Goal: Task Accomplishment & Management: Use online tool/utility

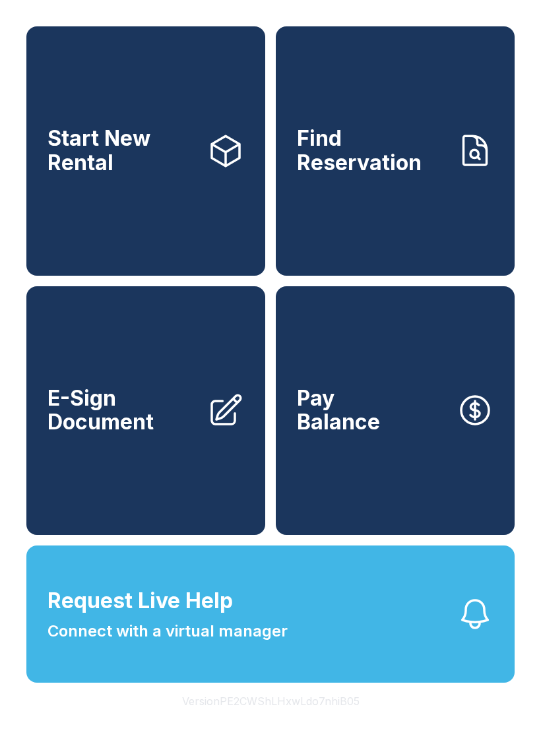
click at [163, 428] on span "E-Sign Document" at bounding box center [121, 410] width 149 height 48
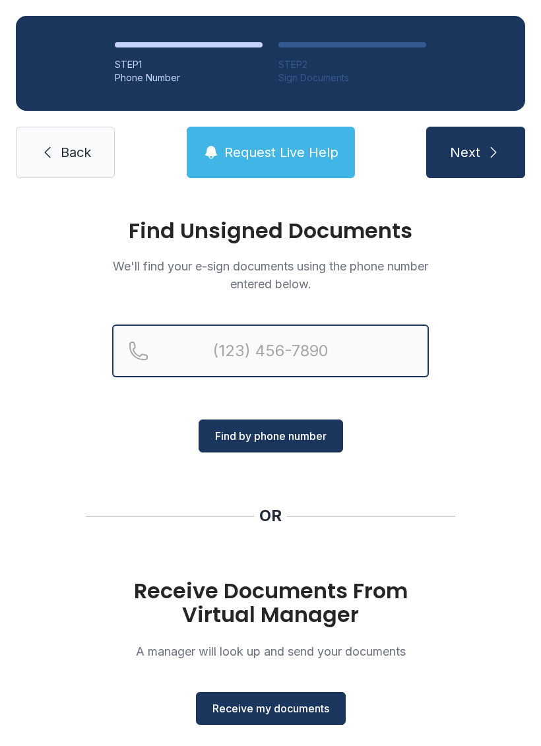
click at [362, 341] on input "Reservation phone number" at bounding box center [270, 350] width 316 height 53
click at [316, 361] on input "(478)" at bounding box center [270, 350] width 316 height 53
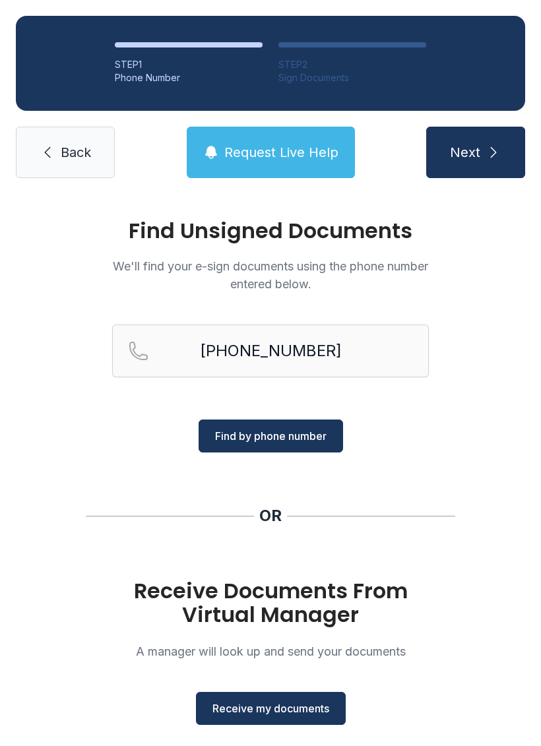
click at [286, 421] on button "Find by phone number" at bounding box center [270, 435] width 144 height 33
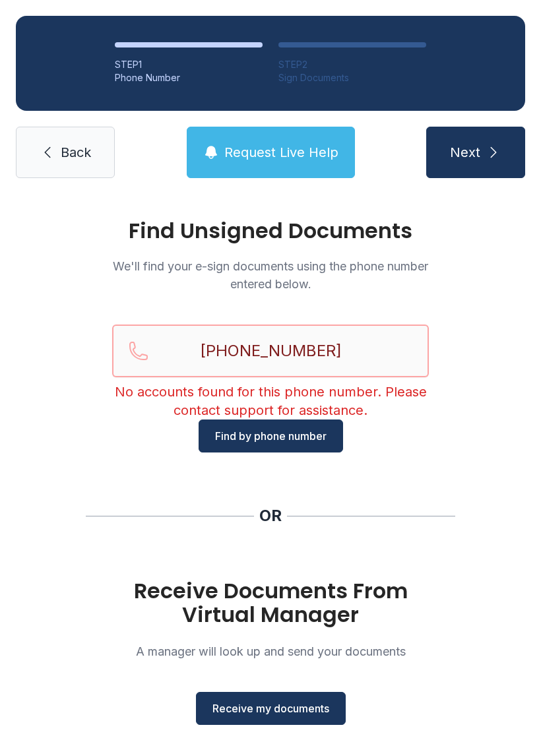
click at [332, 351] on input "[PHONE_NUMBER]" at bounding box center [270, 350] width 316 height 53
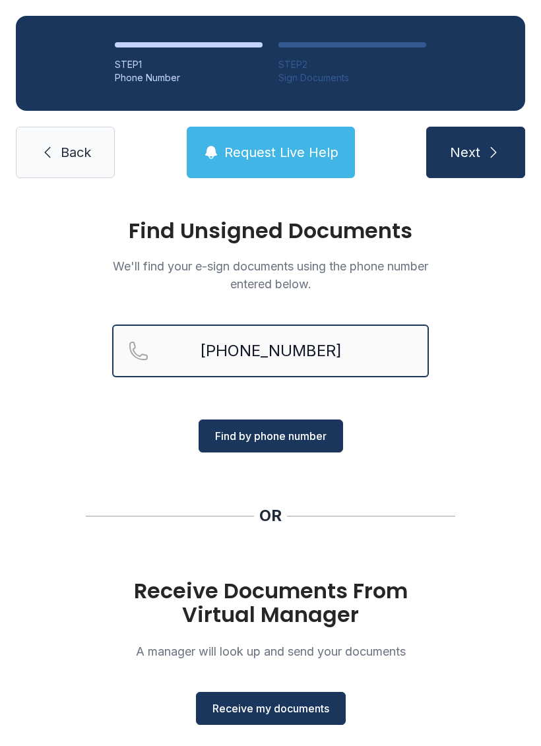
type input "[PHONE_NUMBER]"
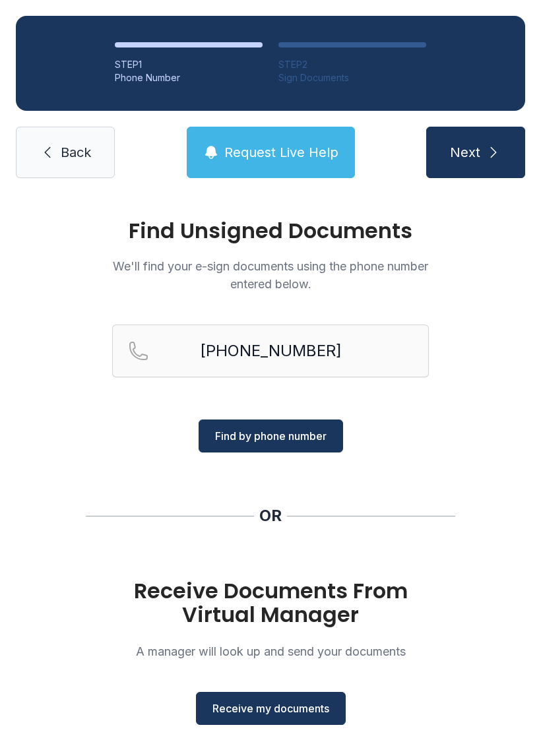
click at [274, 433] on span "Find by phone number" at bounding box center [270, 436] width 111 height 16
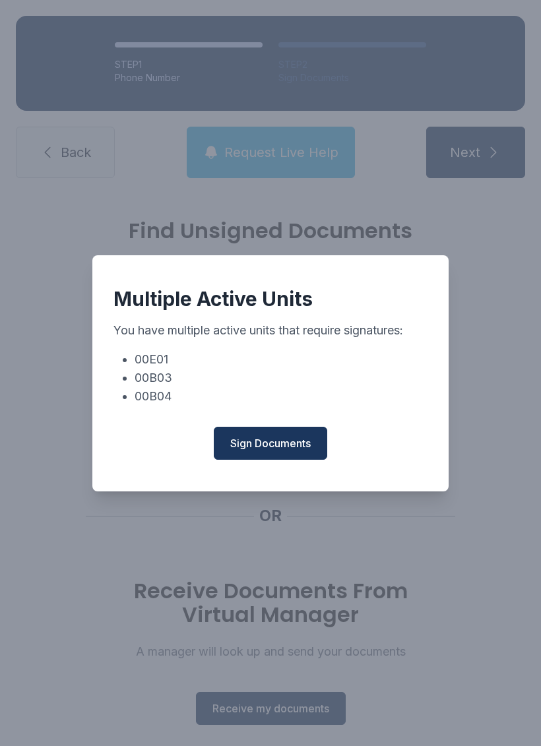
click at [264, 440] on button "Sign Documents" at bounding box center [270, 443] width 113 height 33
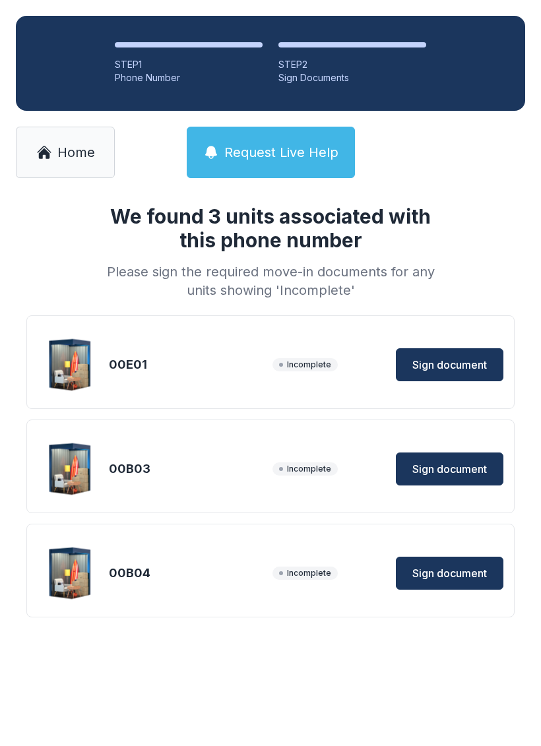
click at [436, 359] on span "Sign document" at bounding box center [449, 365] width 75 height 16
click at [429, 558] on button "Sign document" at bounding box center [449, 572] width 107 height 33
click at [427, 456] on button "Sign document" at bounding box center [449, 468] width 107 height 33
click at [51, 133] on link "Home" at bounding box center [65, 152] width 99 height 51
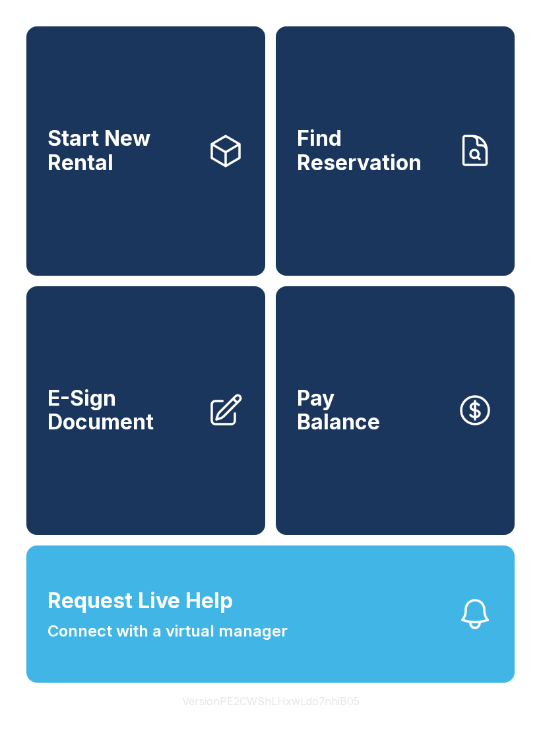
click at [117, 474] on link "E-Sign Document" at bounding box center [145, 410] width 239 height 249
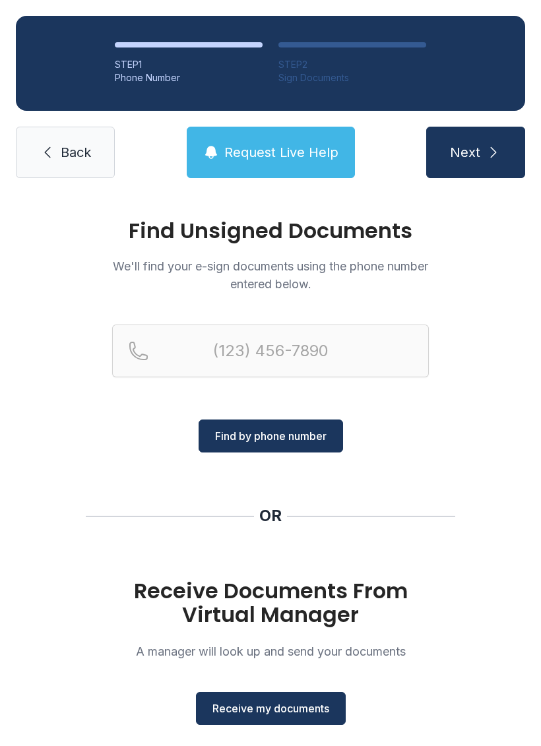
click at [82, 147] on span "Back" at bounding box center [76, 152] width 30 height 18
